Goal: Information Seeking & Learning: Check status

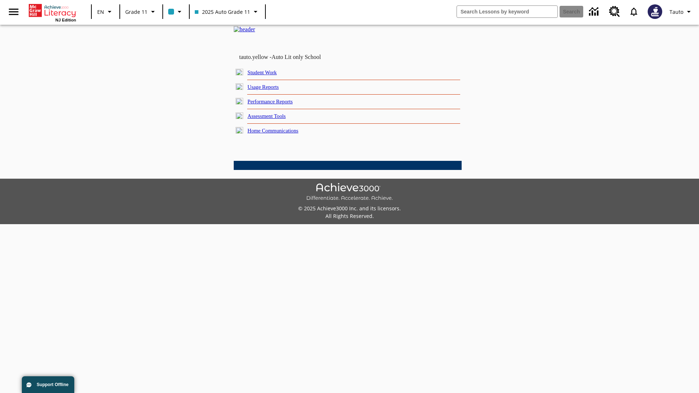
click at [269, 90] on link "Usage Reports" at bounding box center [262, 87] width 31 height 6
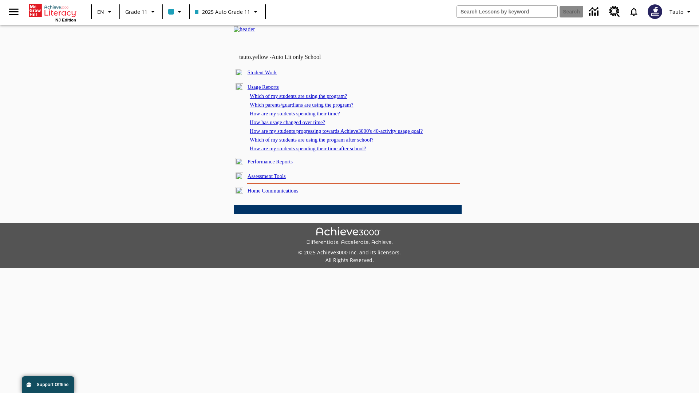
click at [306, 99] on link "Which of my students are using the program?" at bounding box center [298, 96] width 97 height 6
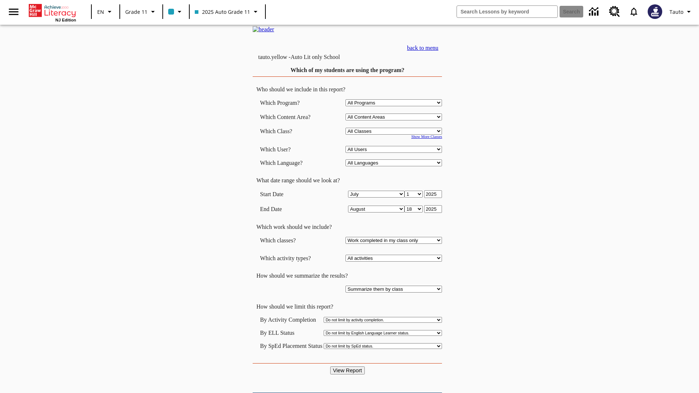
click at [348, 366] on input "View Report" at bounding box center [347, 370] width 35 height 8
click at [438, 51] on link "back to menu" at bounding box center [422, 48] width 31 height 6
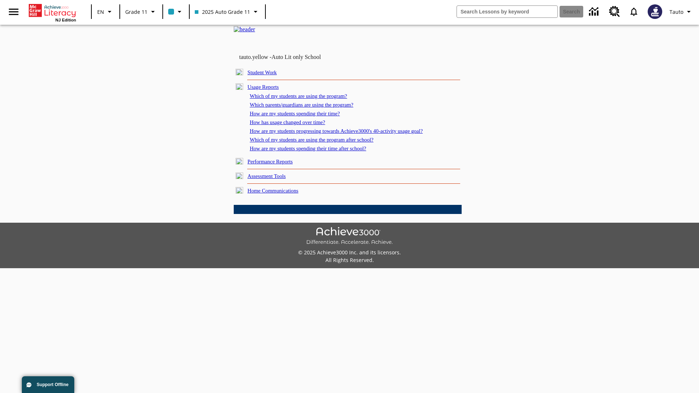
click at [302, 116] on link "How are my students spending their time?" at bounding box center [295, 114] width 90 height 6
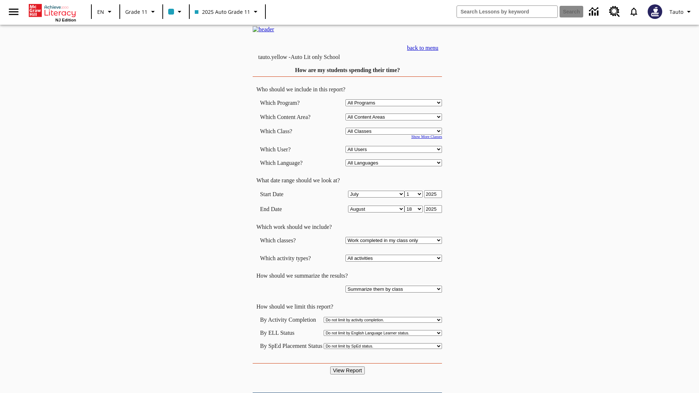
click at [348, 366] on input "View Report" at bounding box center [347, 370] width 35 height 8
click at [438, 51] on link "back to menu" at bounding box center [422, 48] width 31 height 6
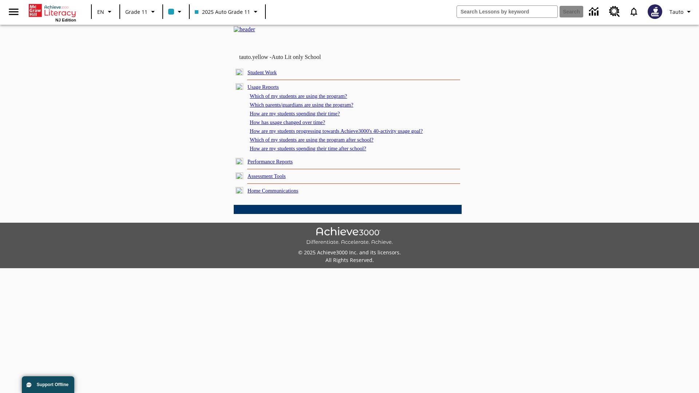
click at [317, 151] on link "How are my students spending their time after school?" at bounding box center [308, 149] width 116 height 6
